Goal: Navigation & Orientation: Find specific page/section

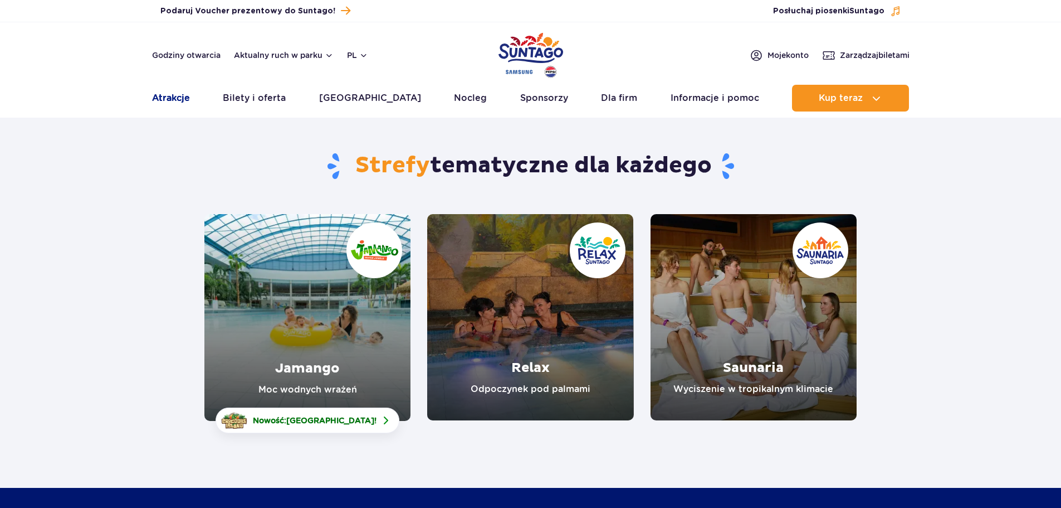
click at [178, 97] on link "Atrakcje" at bounding box center [171, 98] width 38 height 27
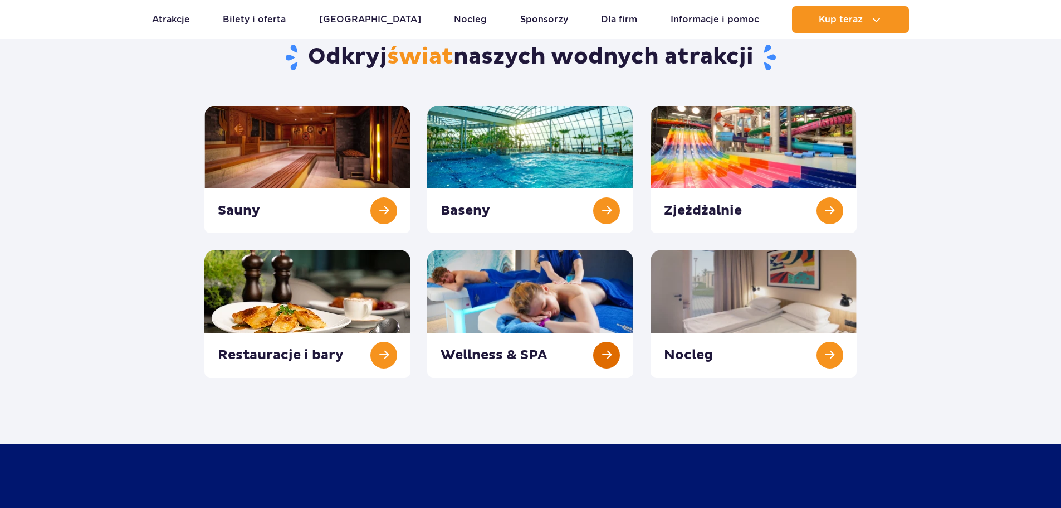
scroll to position [111, 0]
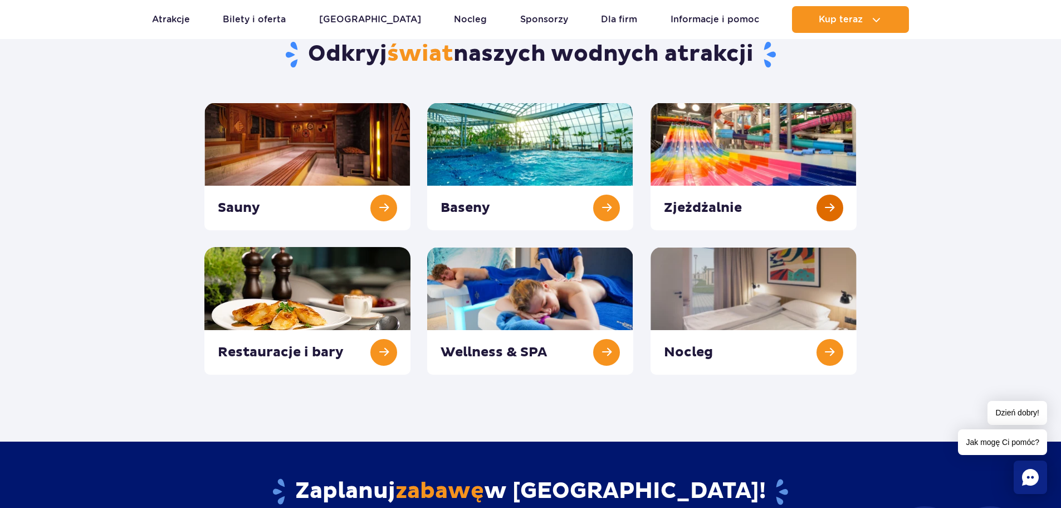
click at [719, 207] on link at bounding box center [754, 167] width 206 height 128
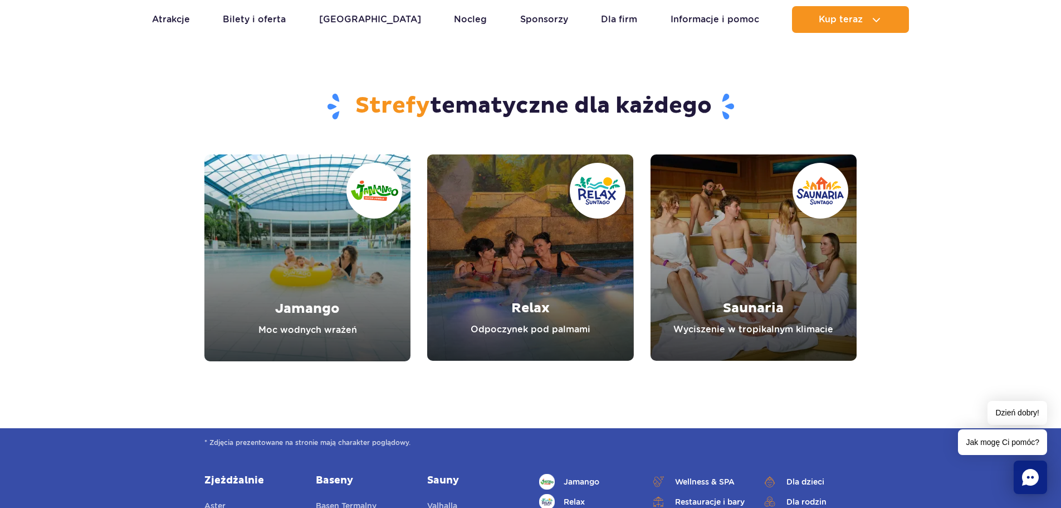
scroll to position [3900, 0]
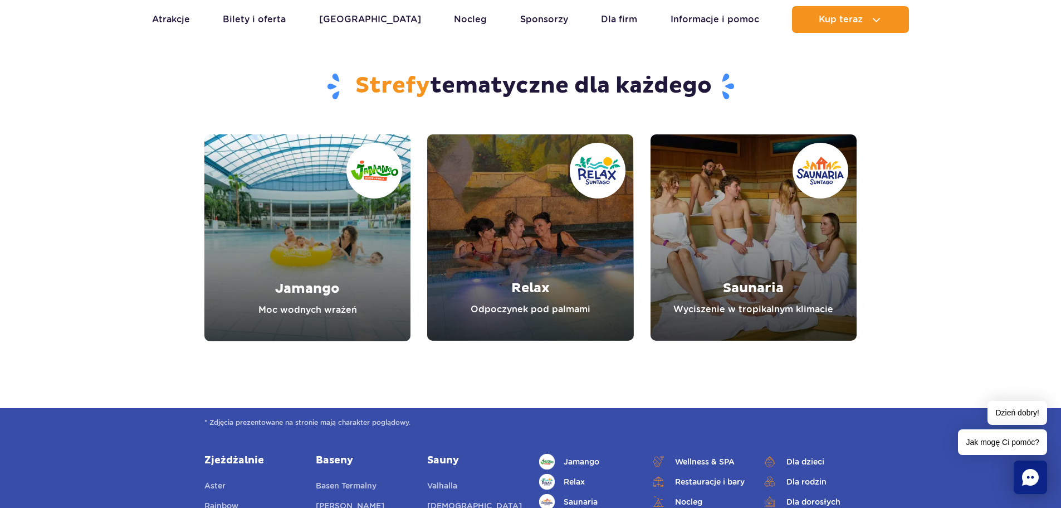
click at [310, 235] on link "Jamango" at bounding box center [307, 237] width 206 height 207
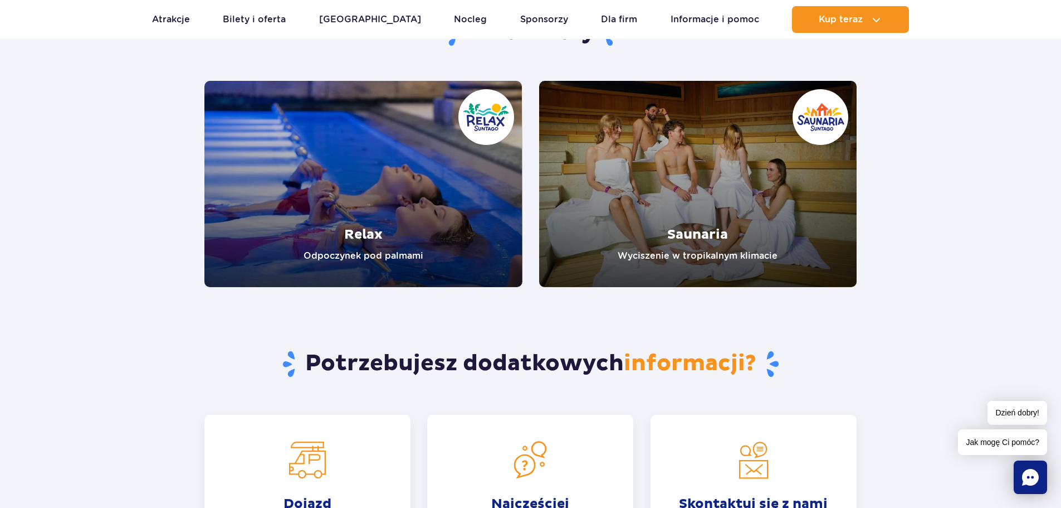
scroll to position [2173, 0]
